Goal: Communication & Community: Answer question/provide support

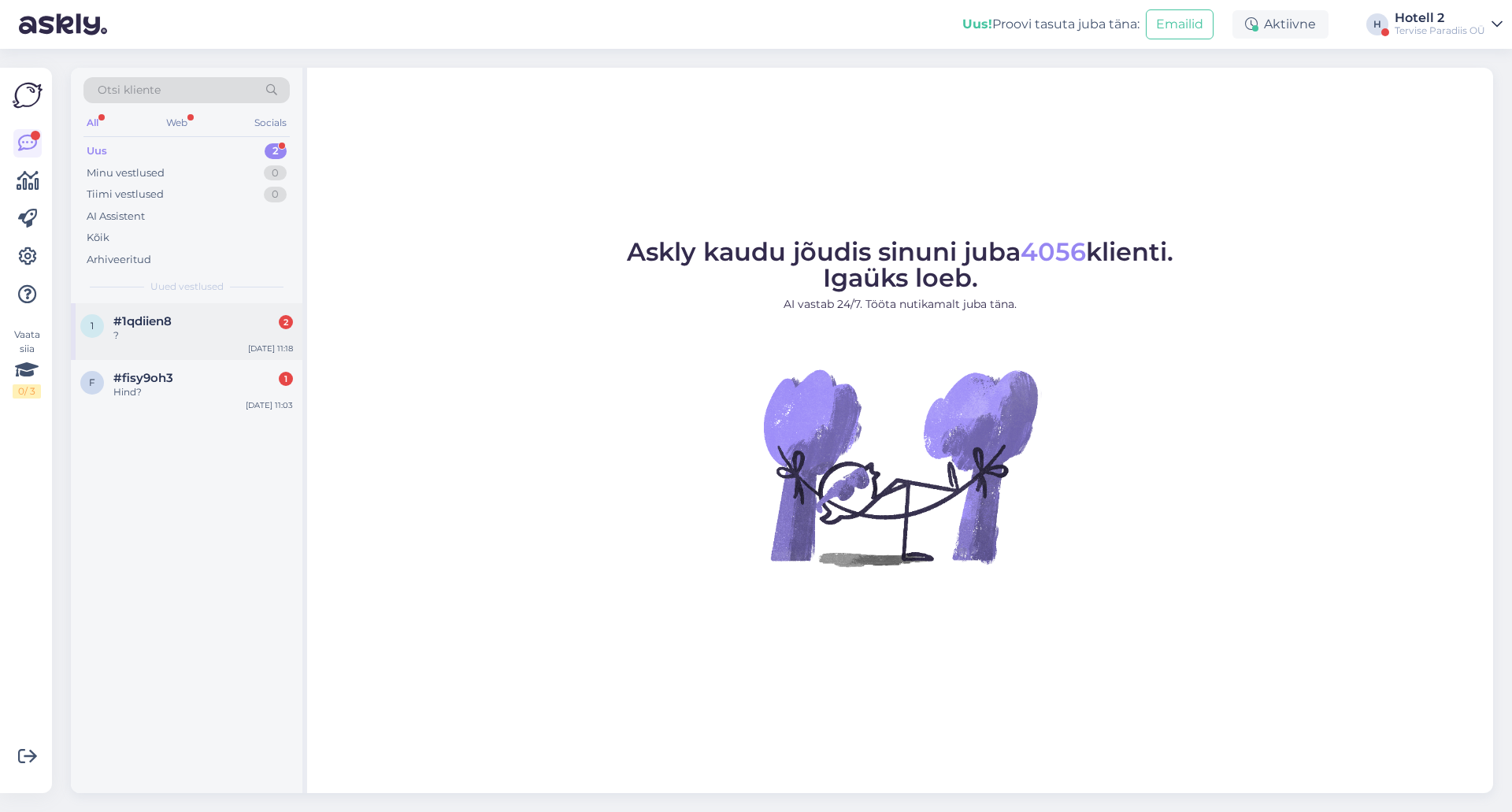
click at [192, 329] on div "?" at bounding box center [203, 336] width 180 height 14
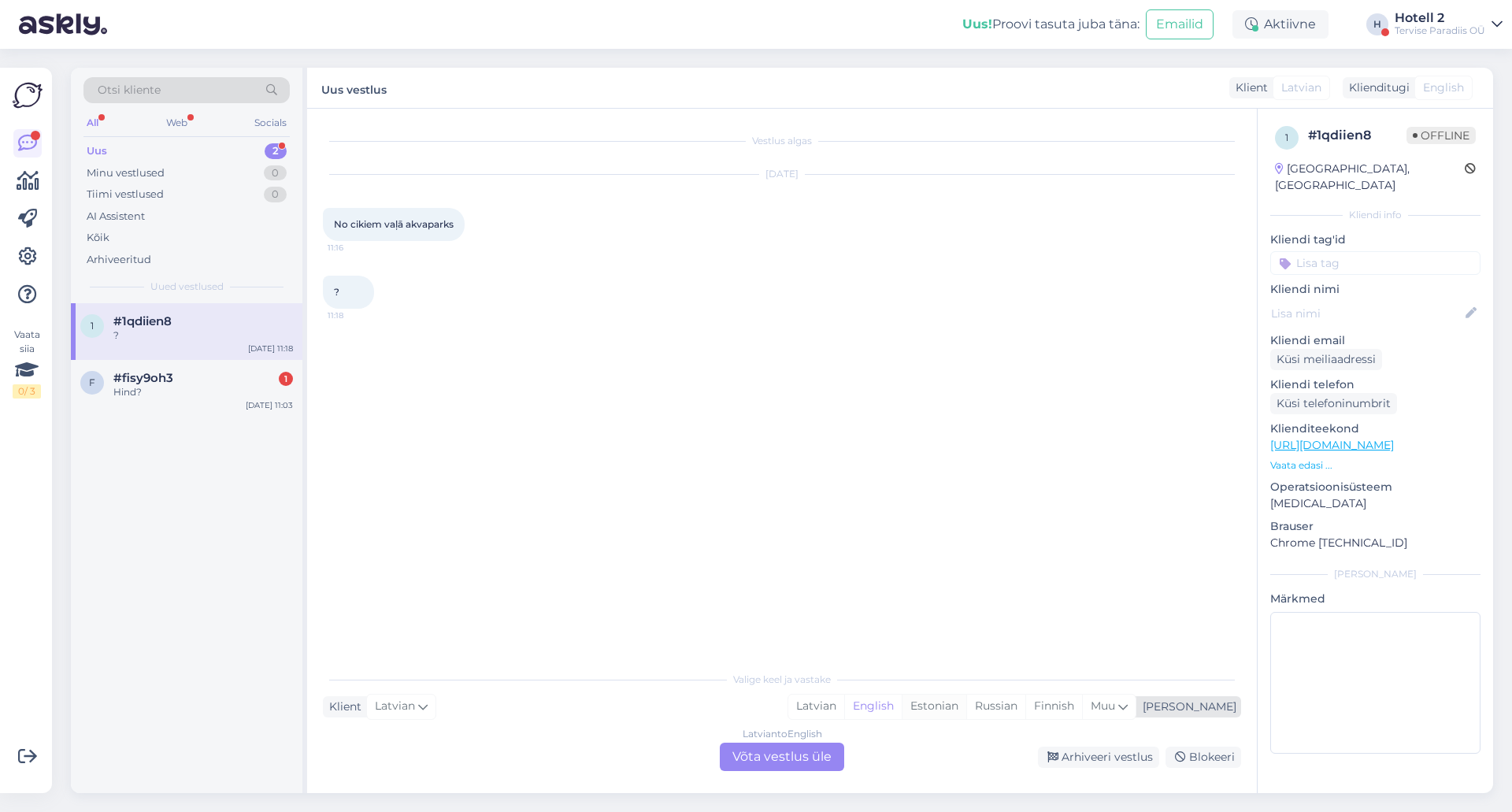
click at [967, 700] on div "Estonian" at bounding box center [934, 706] width 64 height 23
click at [783, 749] on div "Latvian to Estonian Võta vestlus üle" at bounding box center [782, 756] width 124 height 29
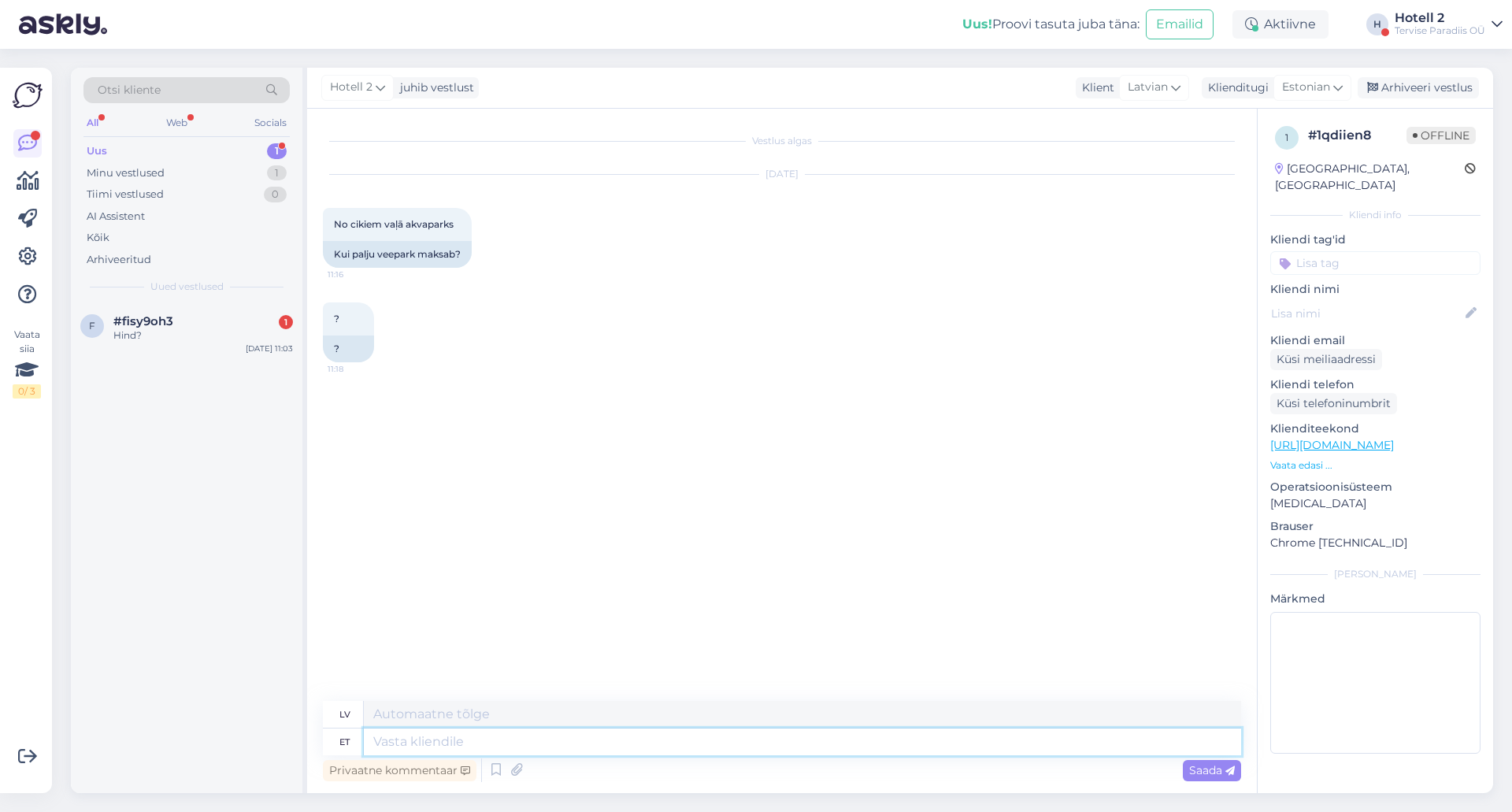
click at [485, 741] on textarea at bounding box center [803, 742] width 877 height 27
type textarea "Te"
type textarea "T"
type textarea "Tere"
type textarea "Sveiki"
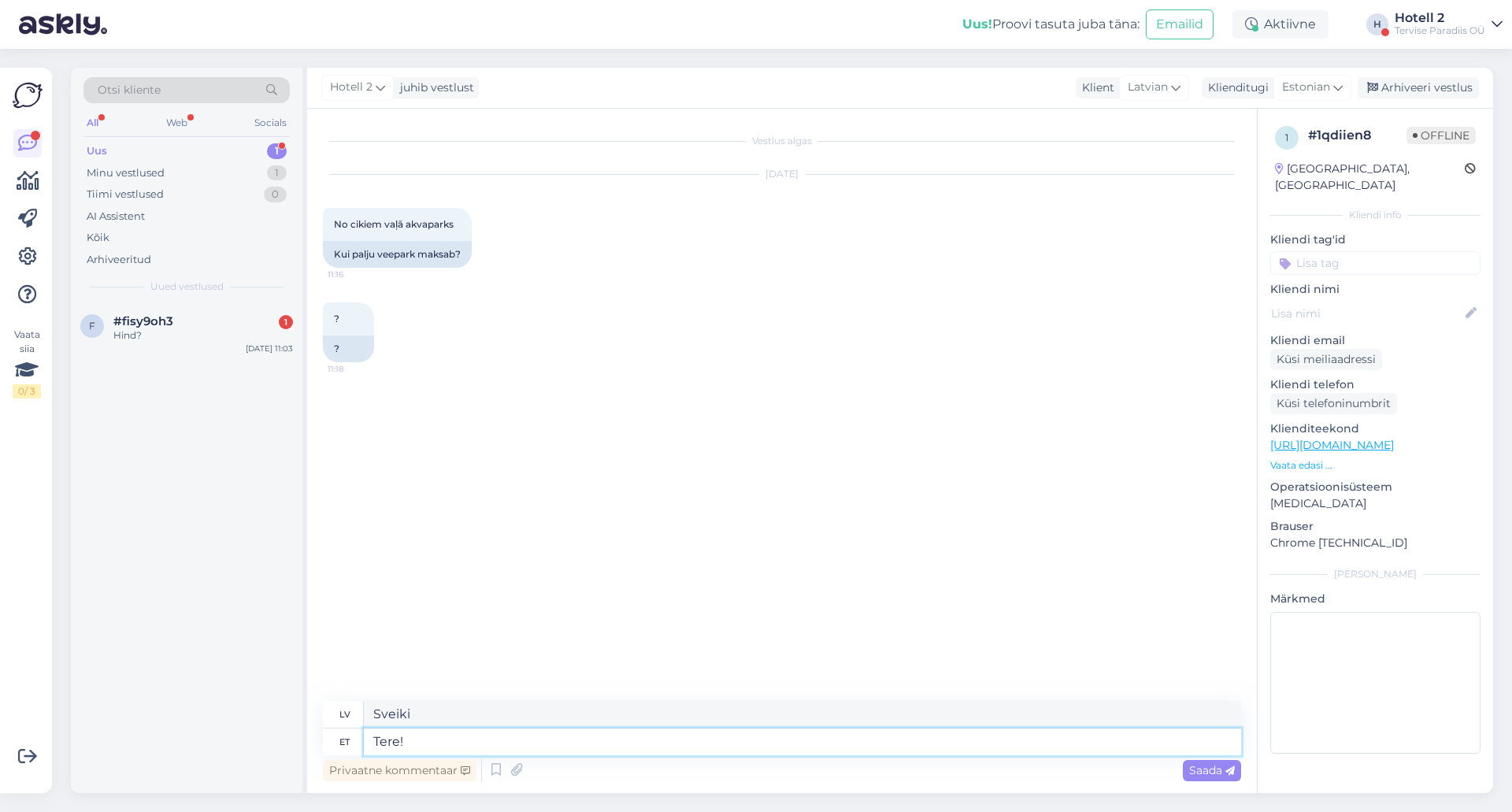
type textarea "Tere!"
type textarea "Sveiki!"
type textarea "Tere! [GEOGRAPHIC_DATA]"
type textarea "Sveiki! Ūdens parks"
type textarea "Tere! Veepargi hindadega s"
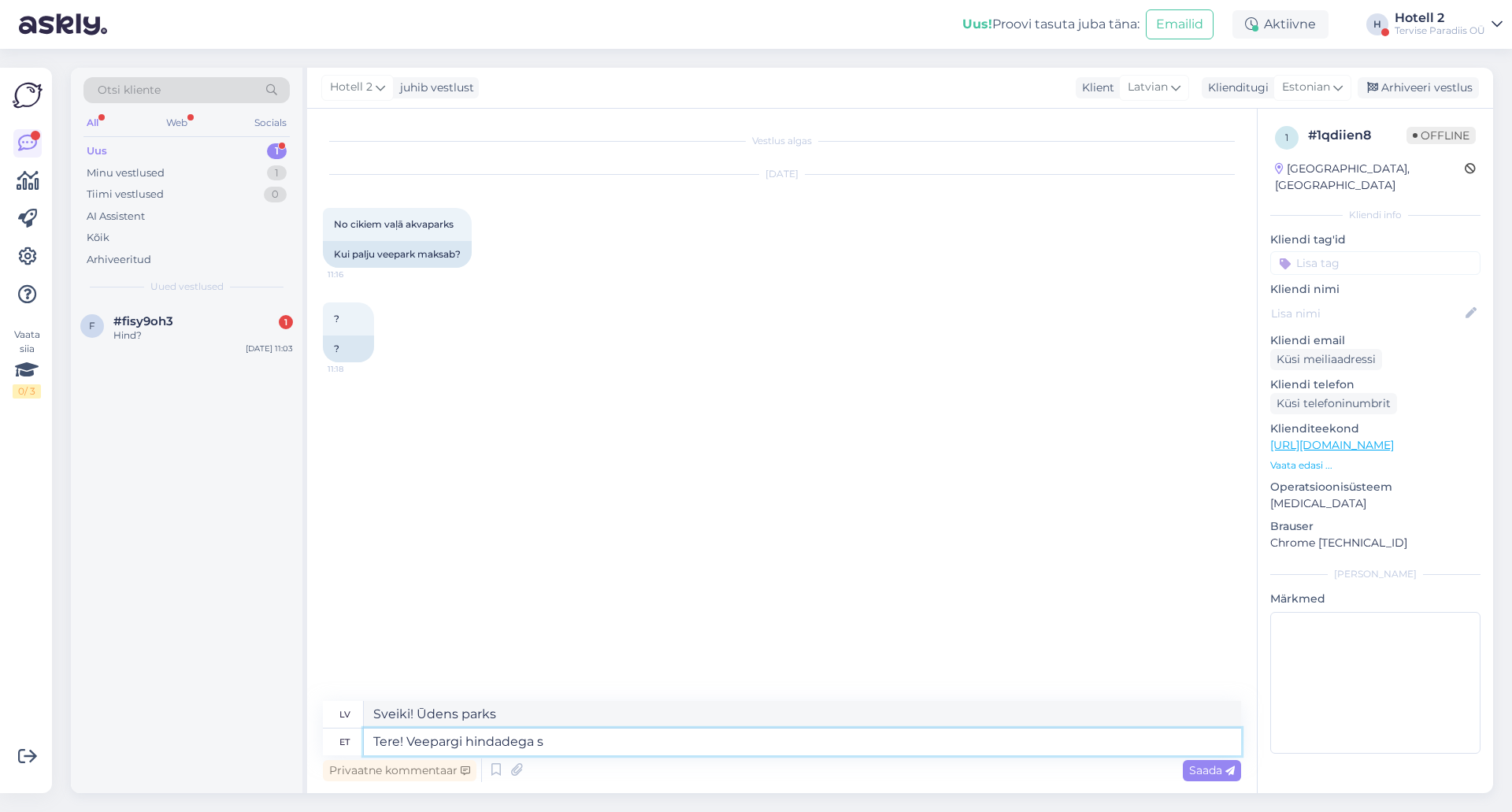
type textarea "Sveiki! [GEOGRAPHIC_DATA] cenām"
type textarea "Tere! Veepargi hindadega saate"
type textarea "Sveiki! Ar akvaparka cenām jūs varat"
type textarea "Tere! Veepargi hindadega saate tutvuda"
type textarea "Sveiki! Varat apskatīt akvaparka cenas."
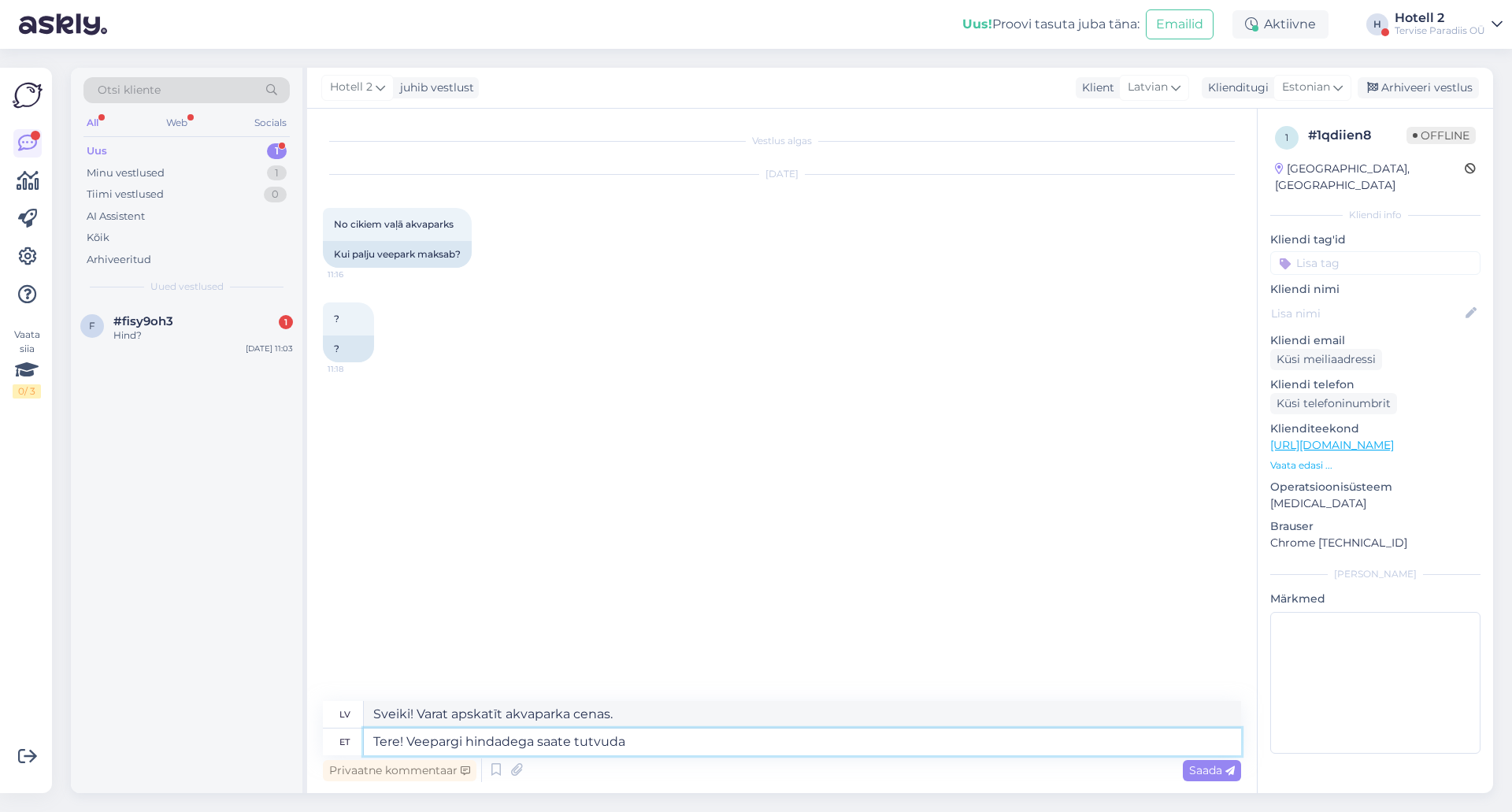
paste textarea "[URL][DOMAIN_NAME]."
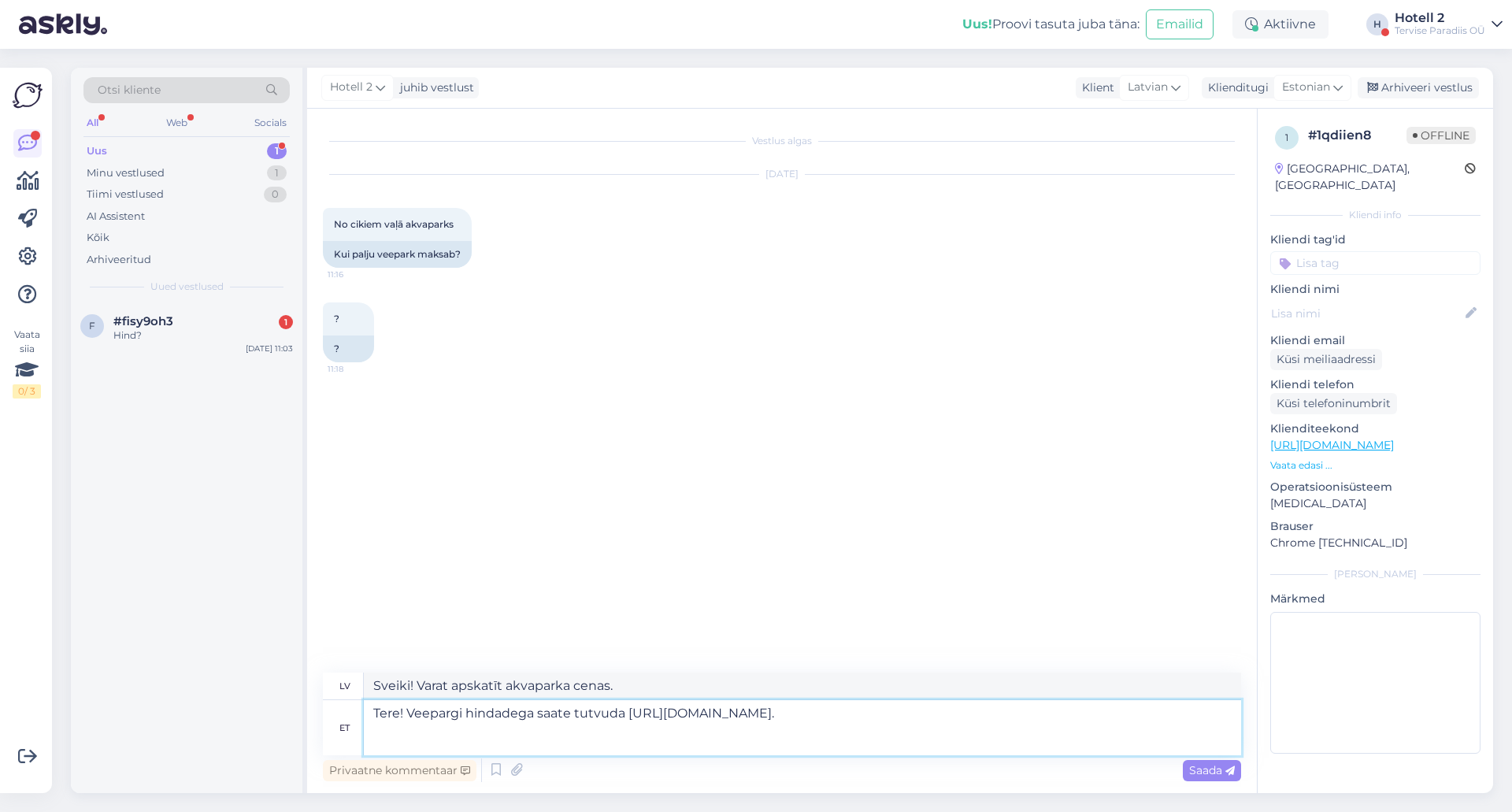
type textarea "Tere! Veepargi hindadega saate tutvuda [URL][DOMAIN_NAME]."
type textarea "Sveiki! Ar akvaparka cenām varat iepazīties [URL][DOMAIN_NAME]."
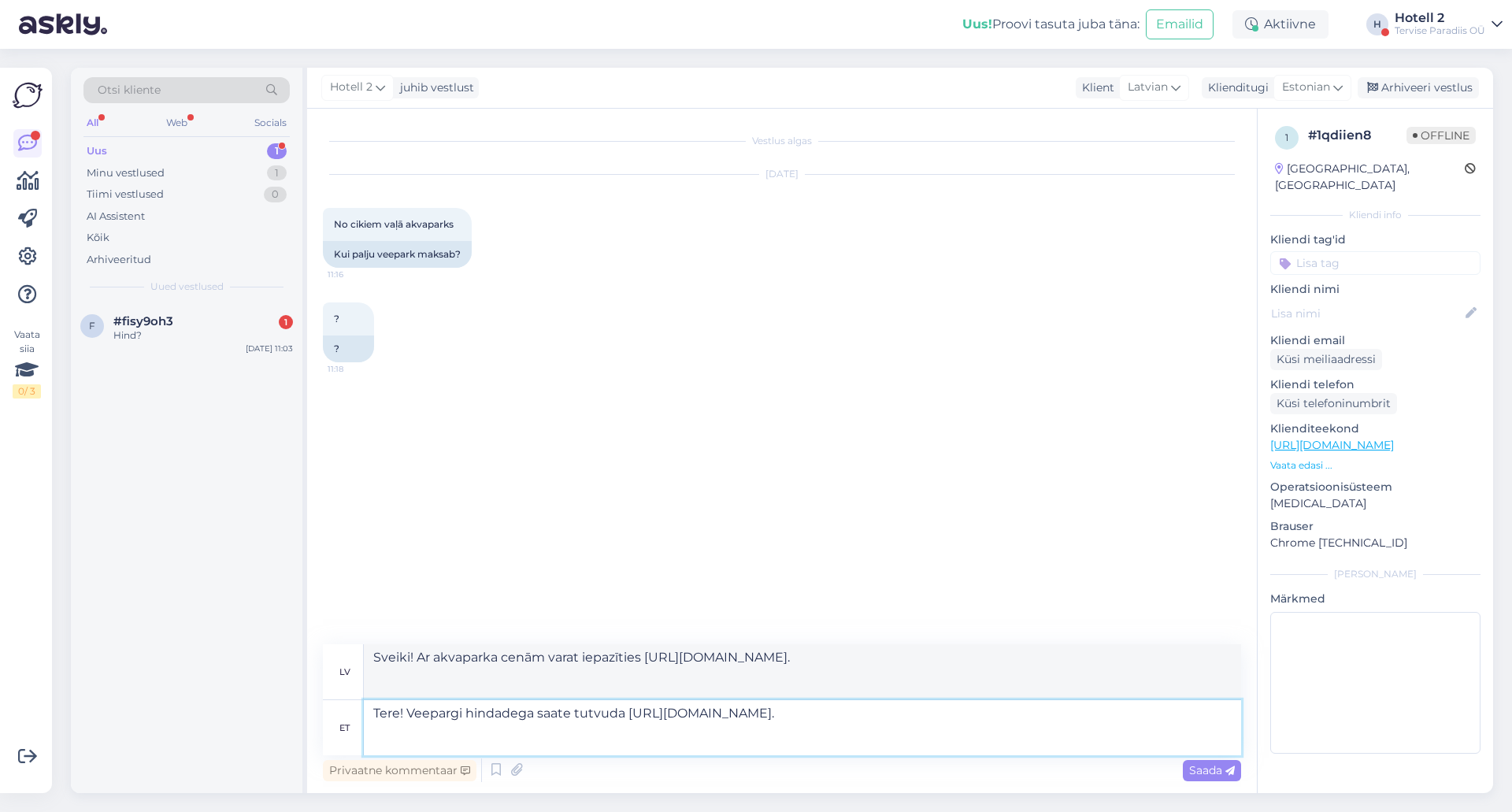
drag, startPoint x: 666, startPoint y: 748, endPoint x: 629, endPoint y: 714, distance: 50.2
click at [629, 714] on textarea "Tere! Veepargi hindadega saate tutvuda [URL][DOMAIN_NAME]." at bounding box center [803, 727] width 877 height 55
type textarea "Tere! Veepargi hindadega saate tutvuda"
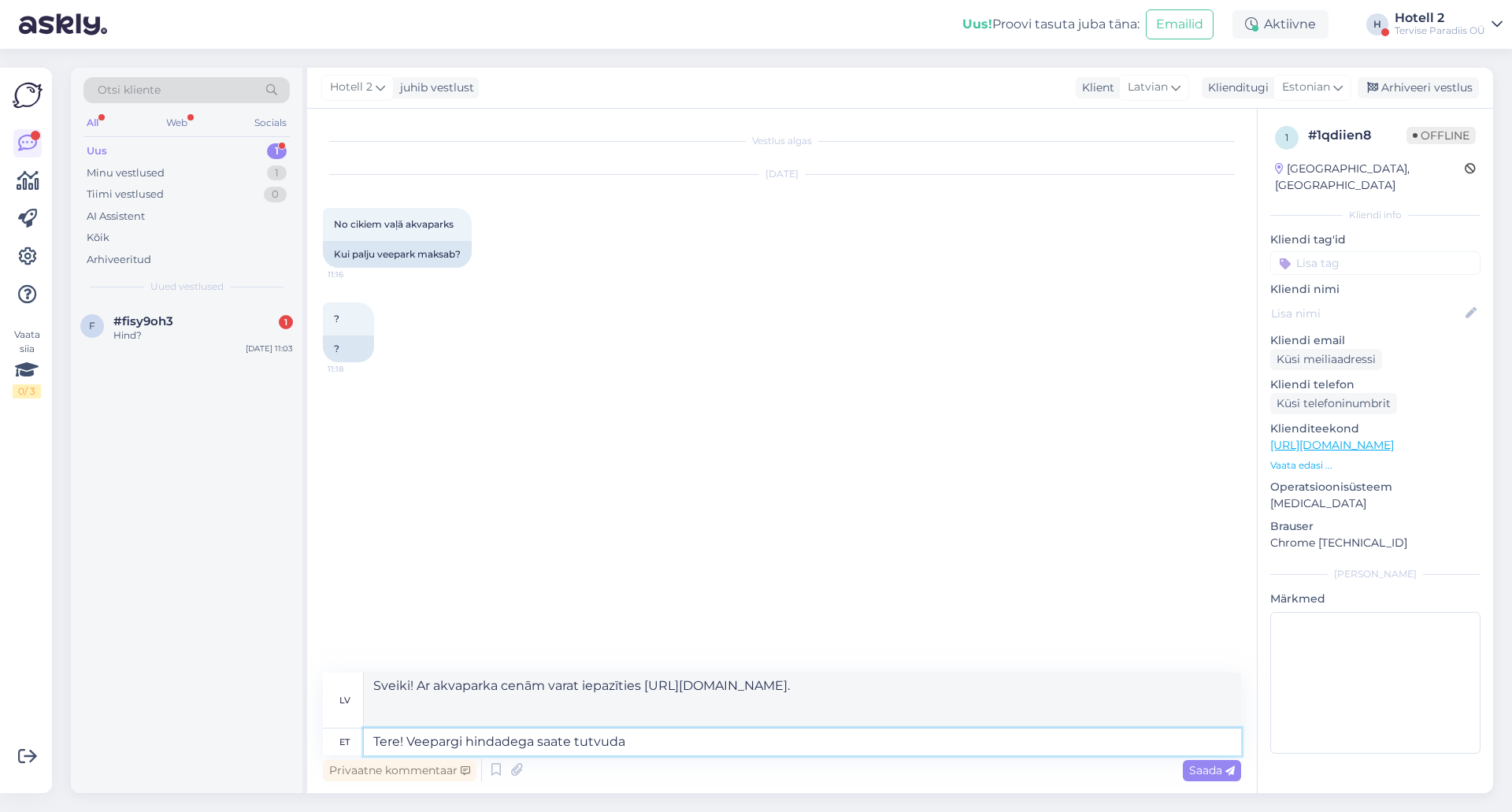
type textarea "Sveiki! Varat apskatīt akvaparka cenas."
type textarea "Tere! Veepargi hindadega saate tutvuda meie"
type textarea "Sveiki! Ar akvaparka cenām varat iepazīties mūsu mājaslapā."
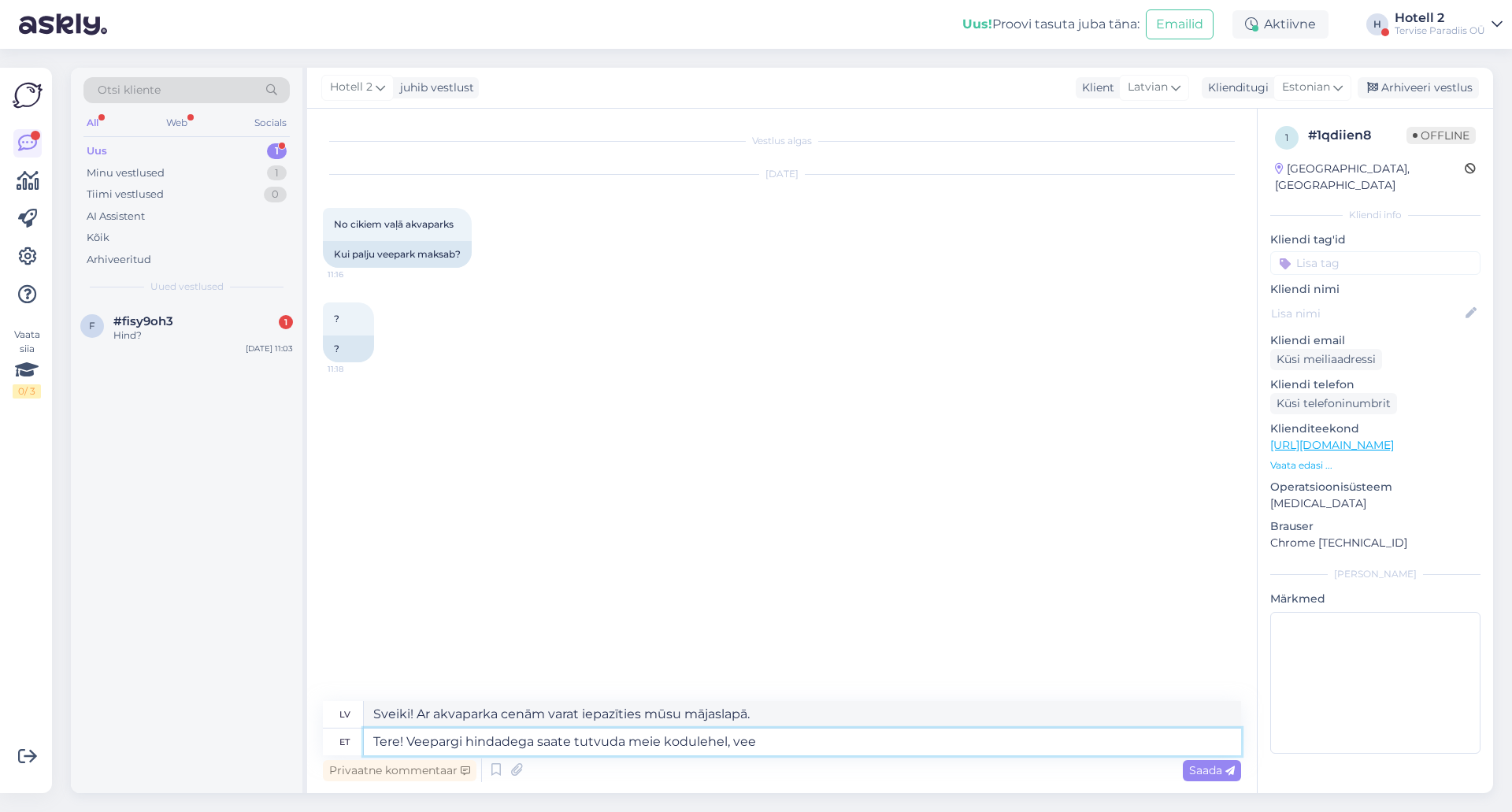
type textarea "Tere! Veepargi hindadega saate tutvuda meie kodulehel, vee"
type textarea "Sveiki! Ūdens atrakciju parka cenas varat apskatīt mūsu tīmekļa vietnē, ūdens"
drag, startPoint x: 778, startPoint y: 748, endPoint x: 727, endPoint y: 743, distance: 51.2
click at [727, 743] on textarea "Tere! Veepargi hindadega saate tutvuda meie kodulehel, vee" at bounding box center [803, 742] width 877 height 27
type textarea "Tere! Veepargi hindadega saate tutvuda meie kodulehel"
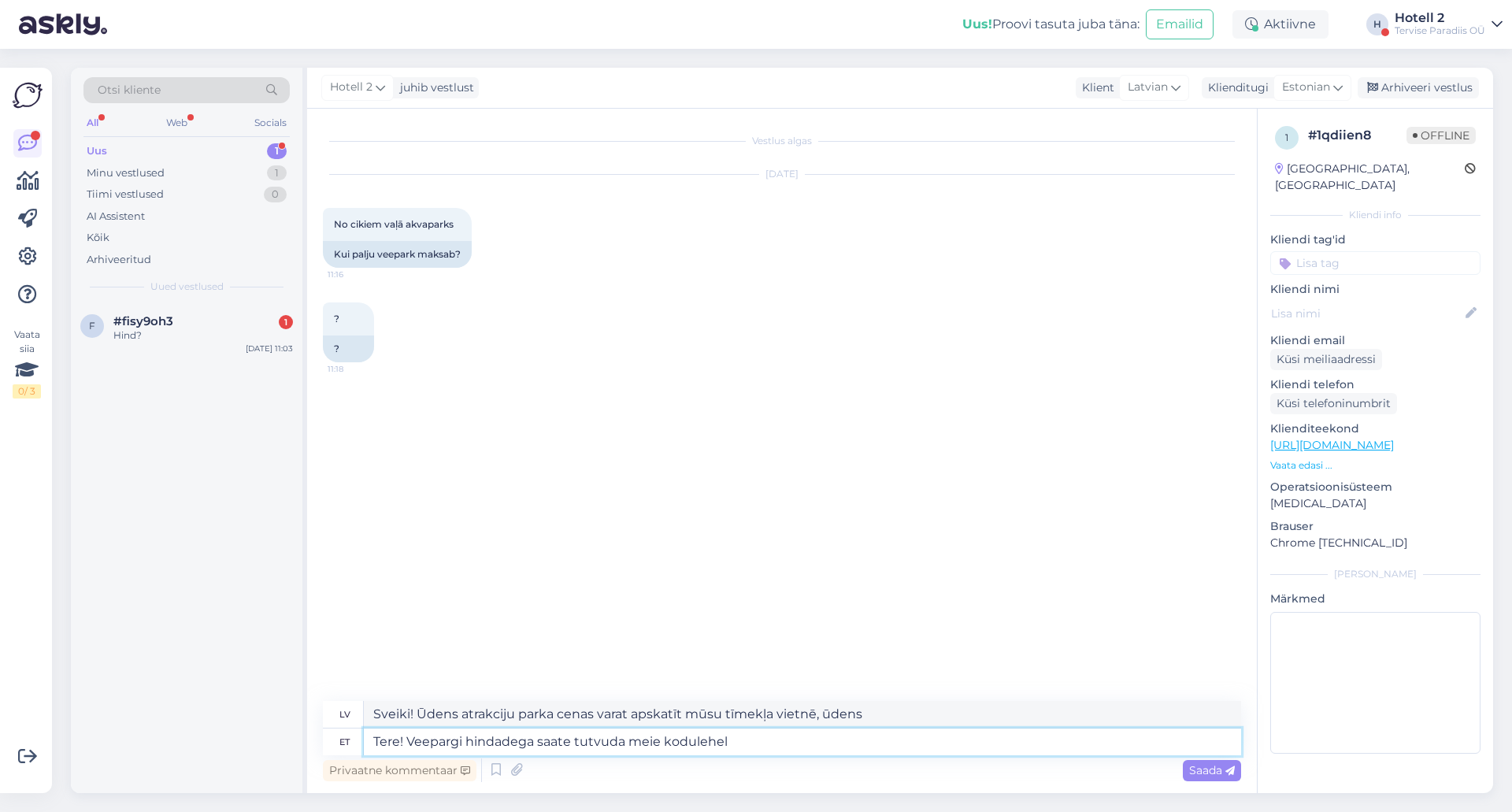
type textarea "Sveiki! Ar akvaparka cenām varat iepazīties mūsu mājaslapā."
paste textarea "[URL][DOMAIN_NAME]"
type textarea "Tere! Veepargi hindadega saate tutvuda meie kodulehel [URL][DOMAIN_NAME]"
type textarea "Sveiki! Ar akvaparka cenām varat iepazīties mūsu mājaslapā [URL][DOMAIN_NAME]"
type textarea "Tere! Veepargi hindadega saate tutvuda meie kodulehel [URL][DOMAIN_NAME]"
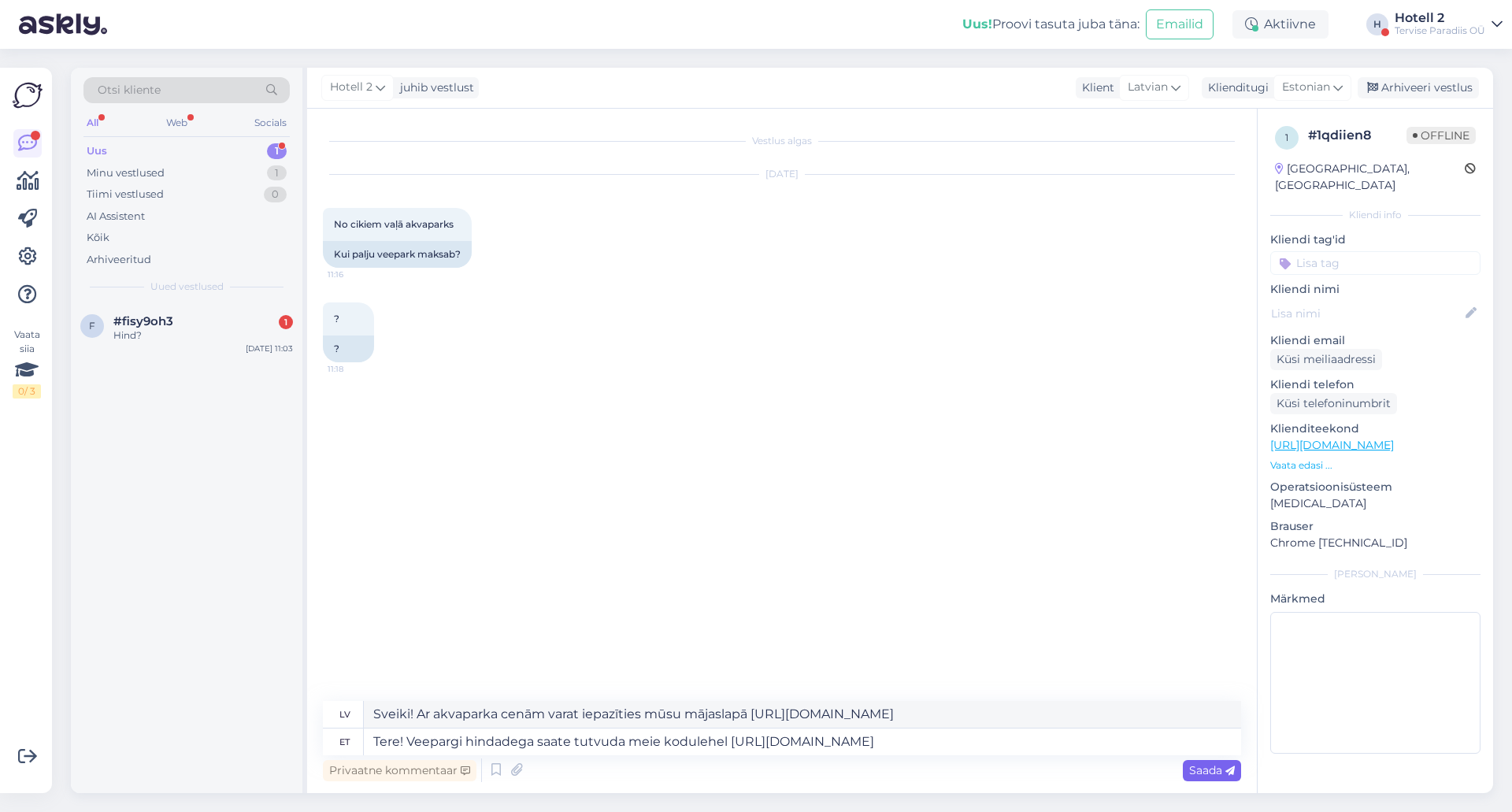
click at [1202, 776] on span "Saada" at bounding box center [1212, 770] width 46 height 14
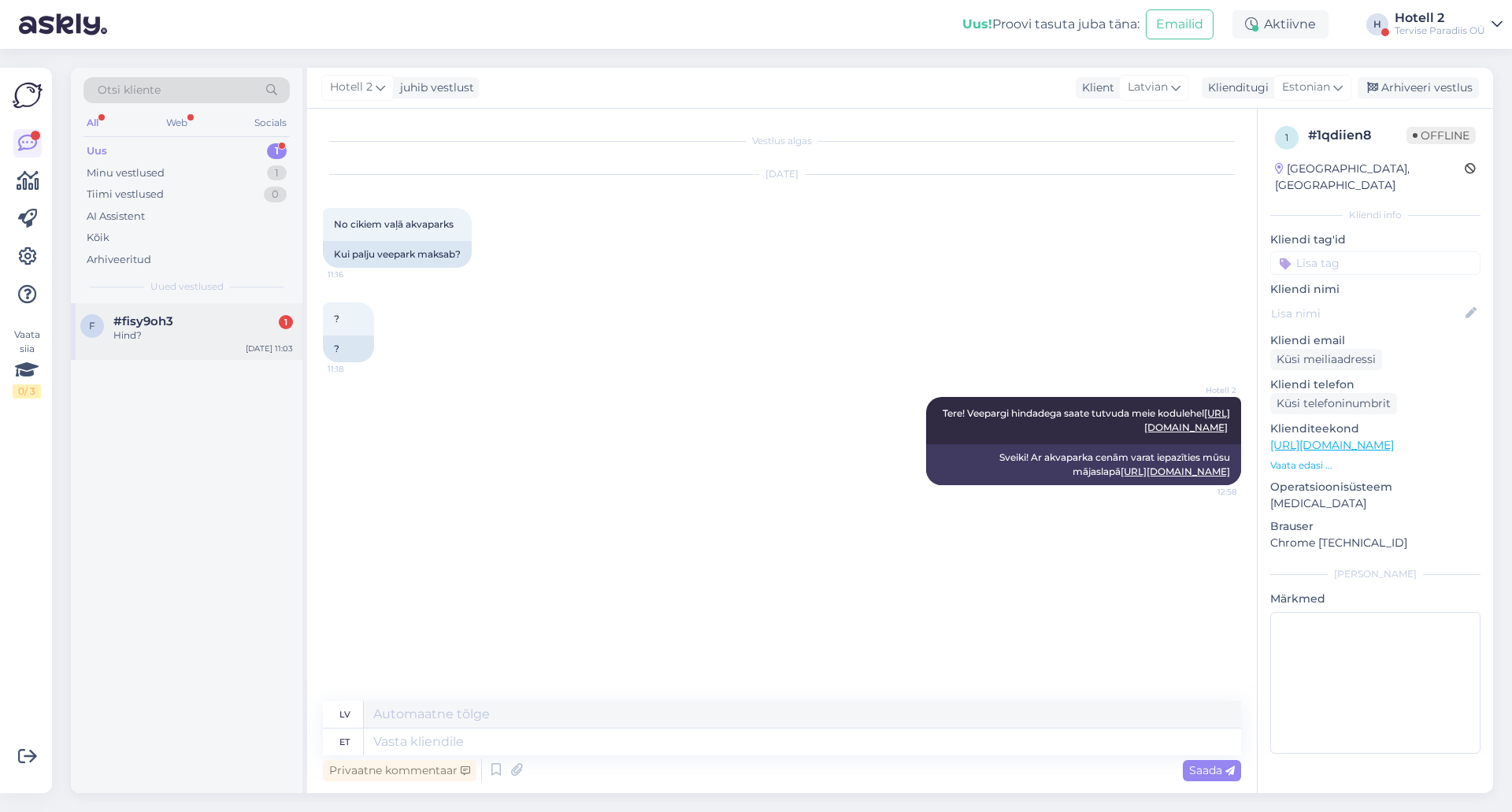
click at [197, 336] on div "Hind?" at bounding box center [203, 336] width 180 height 14
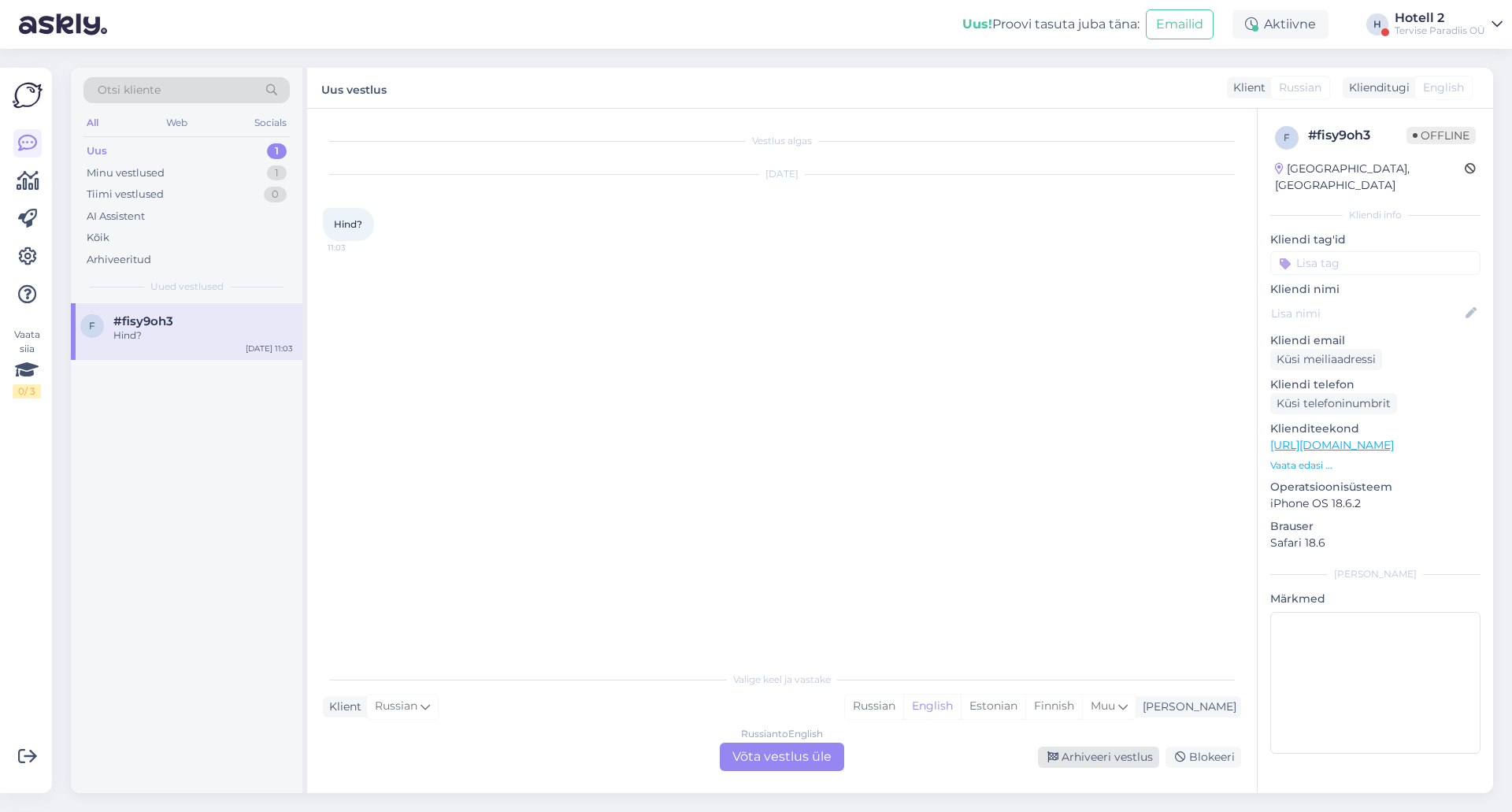
click at [1114, 762] on div "Arhiveeri vestlus" at bounding box center [1099, 757] width 122 height 21
